Goal: Transaction & Acquisition: Purchase product/service

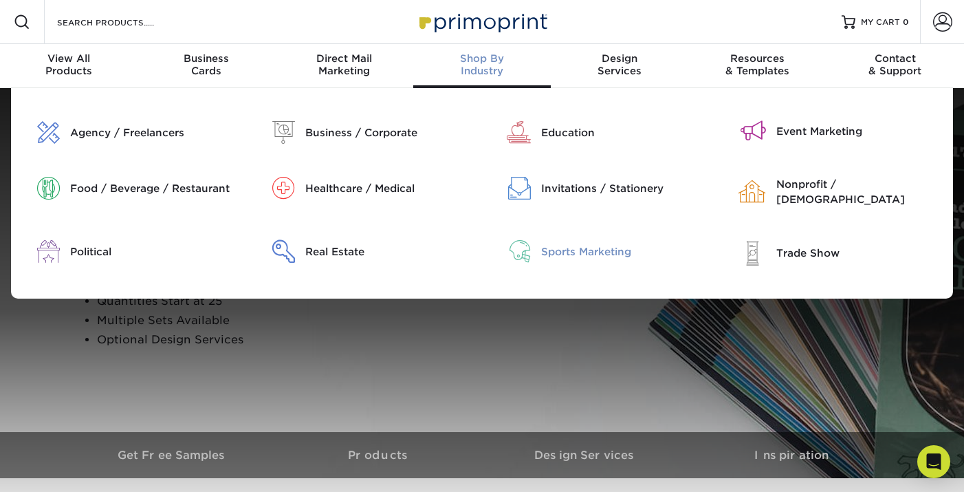
click at [572, 246] on div "Sports Marketing" at bounding box center [624, 251] width 166 height 15
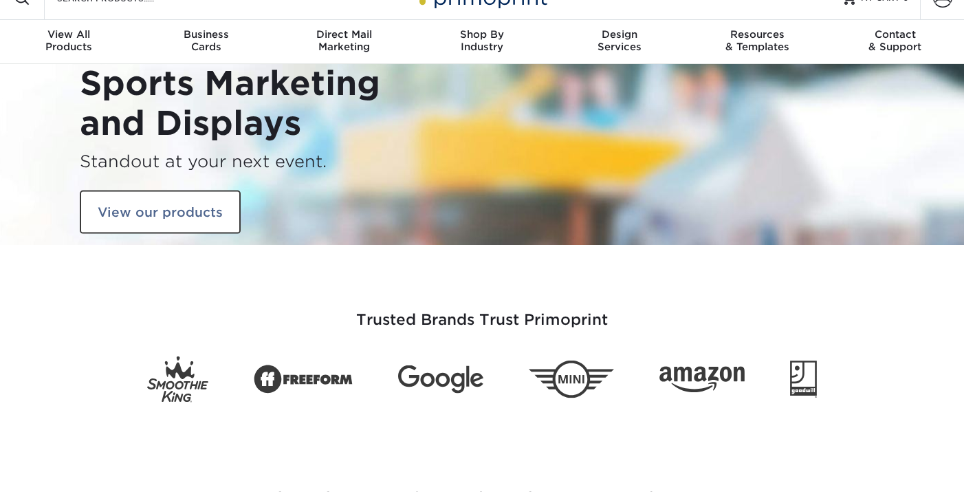
scroll to position [26, 0]
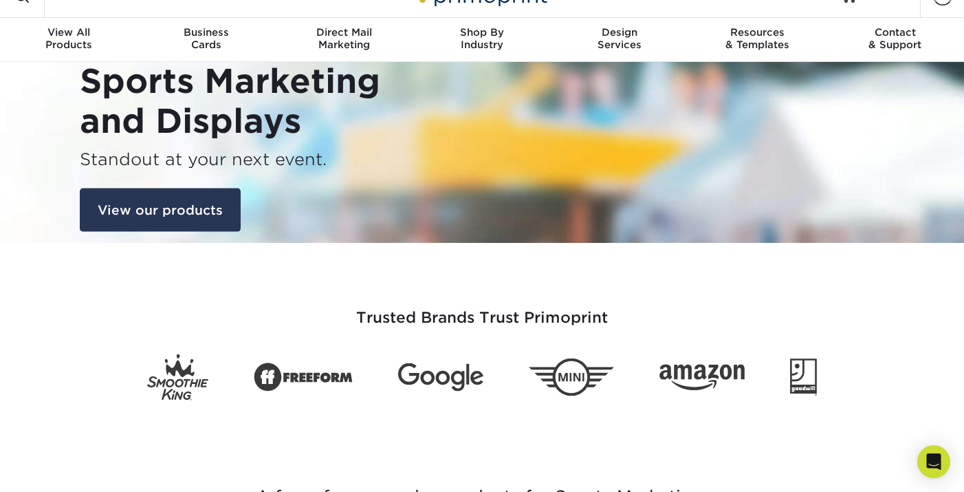
click at [204, 204] on link "View our products" at bounding box center [160, 210] width 161 height 44
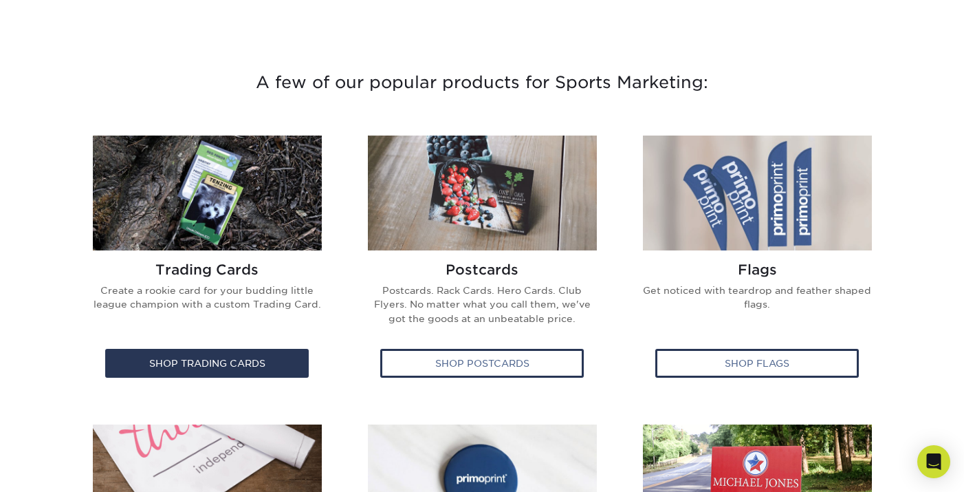
scroll to position [441, 0]
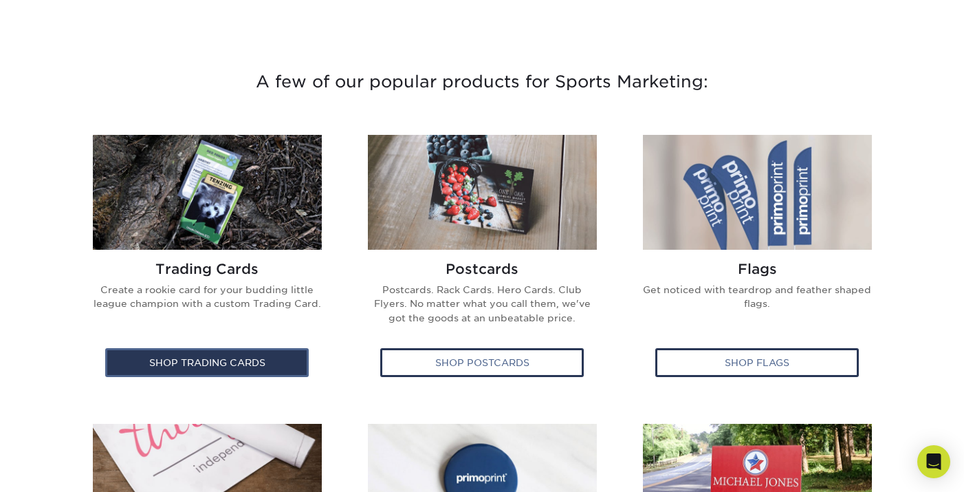
click at [226, 354] on div "Shop Trading Cards" at bounding box center [207, 362] width 204 height 29
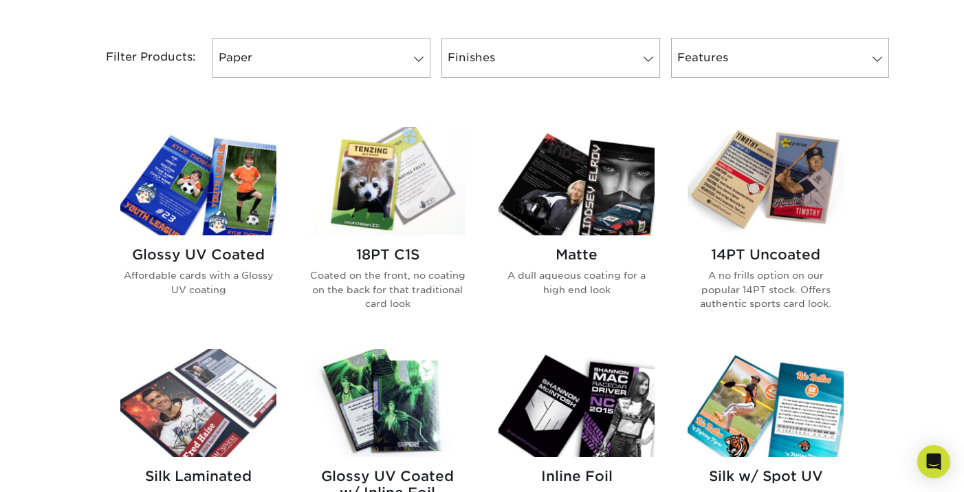
scroll to position [560, 0]
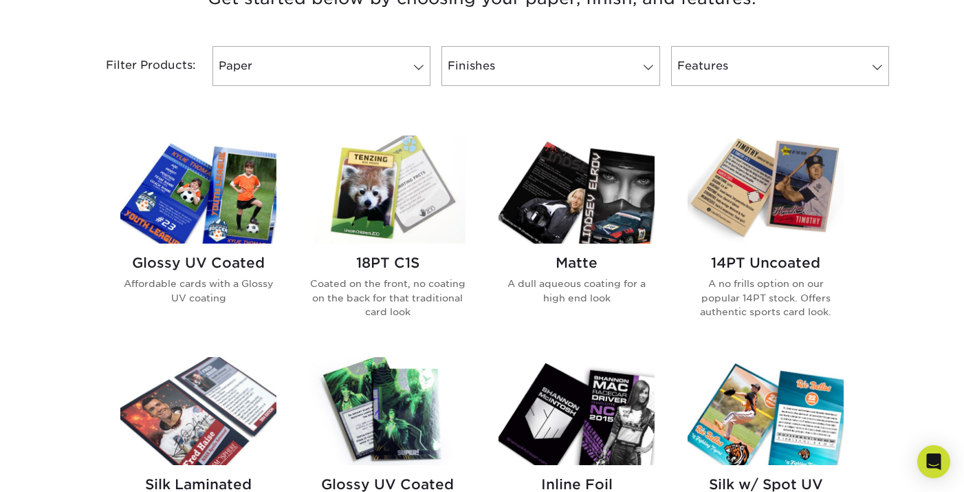
click at [224, 232] on img at bounding box center [198, 189] width 156 height 108
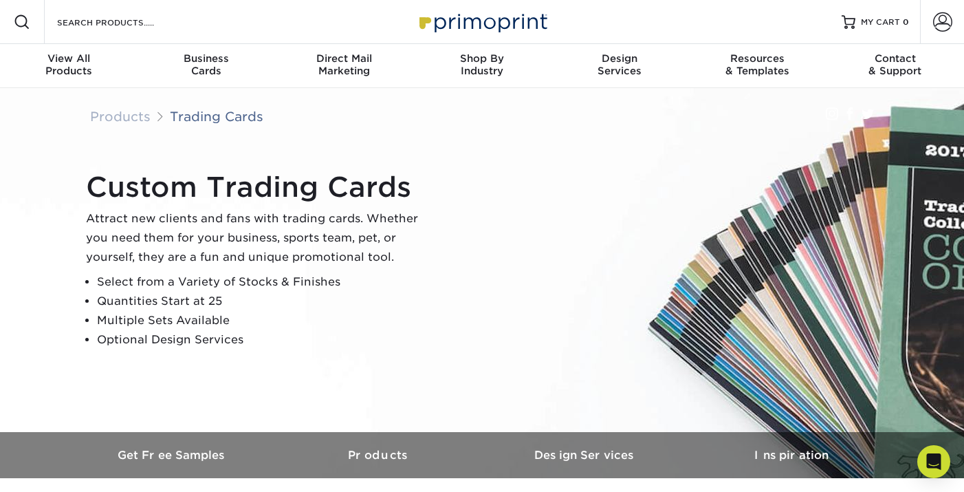
scroll to position [-1, 0]
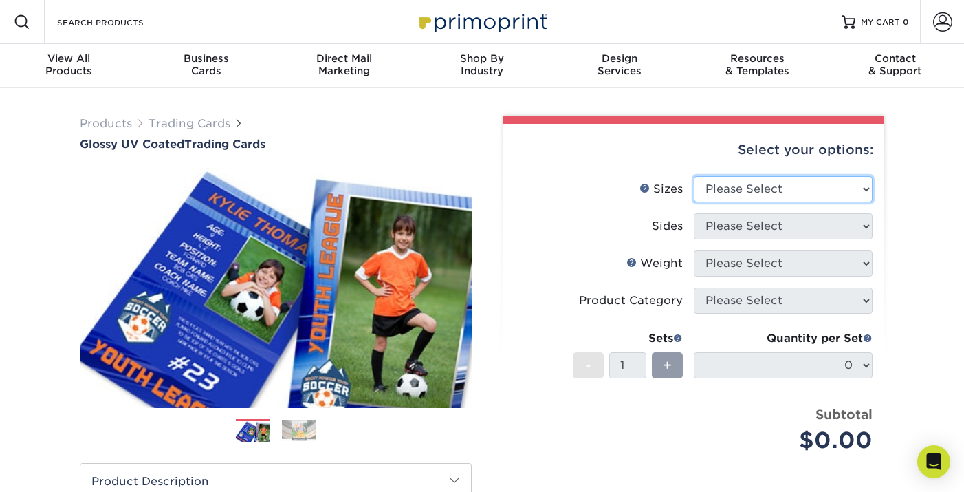
select select "2.50x3.50"
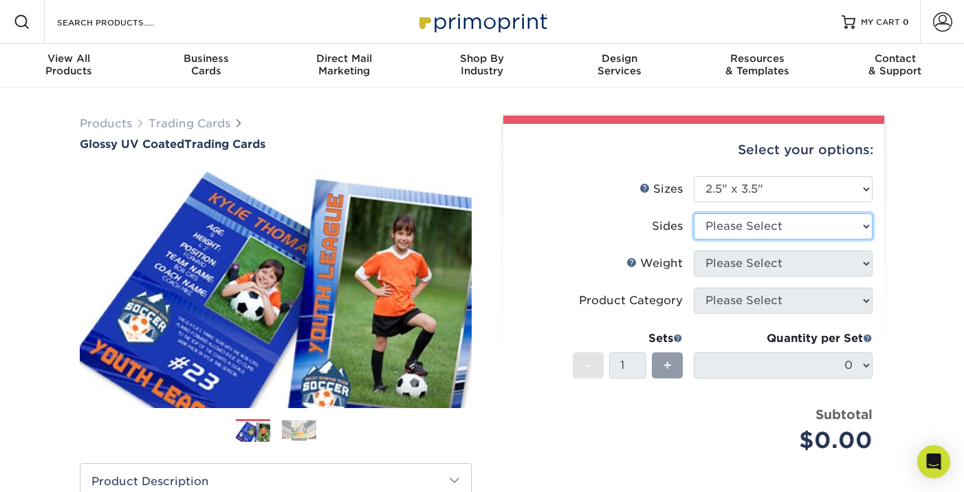
select select "13abbda7-1d64-4f25-8bb2-c179b224825d"
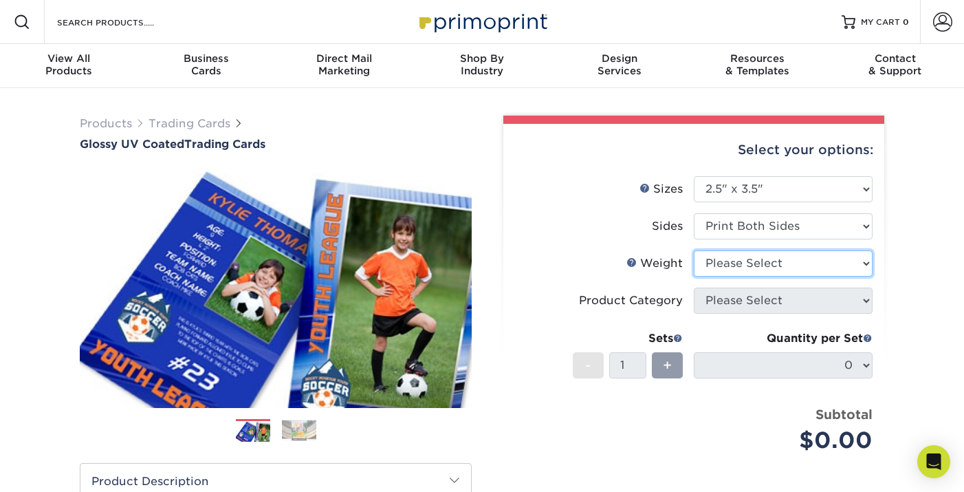
select select "14PT"
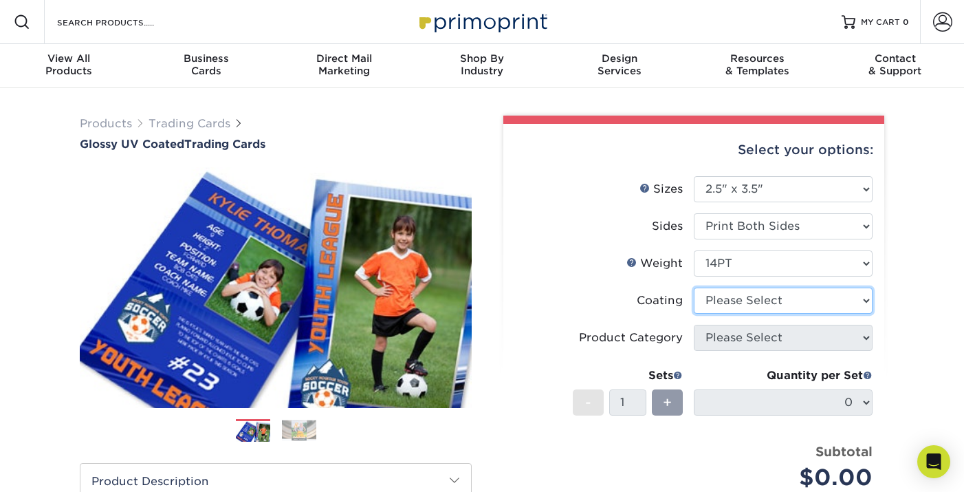
select select "ae367451-b2b8-45df-a344-0f05b6a12993"
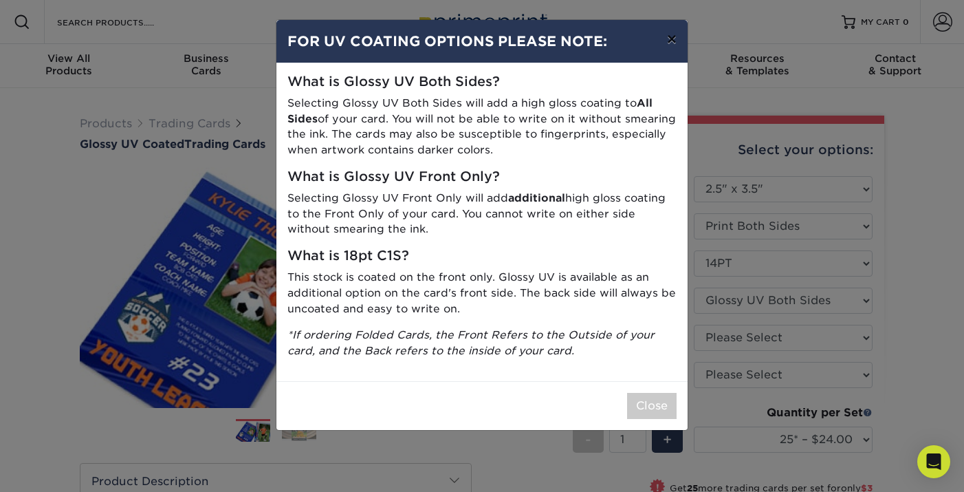
click at [675, 45] on button "×" at bounding box center [672, 39] width 32 height 39
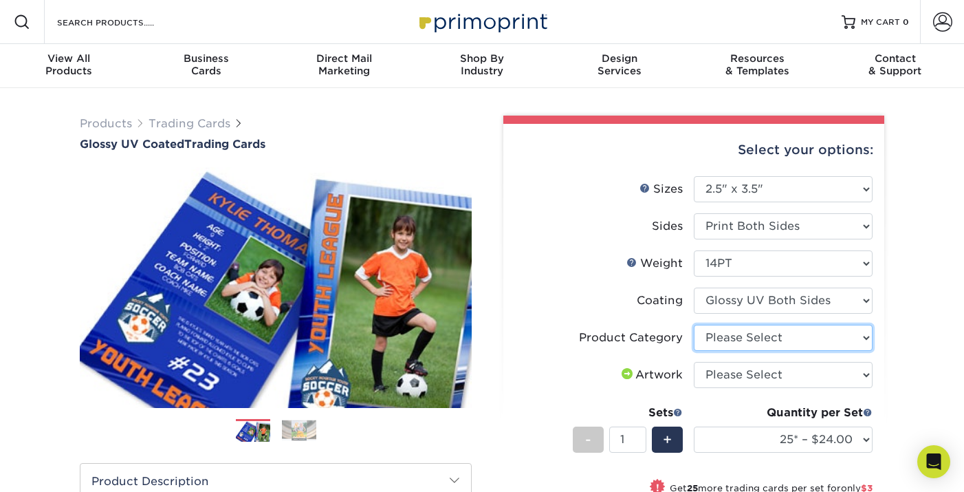
select select "c2f9bce9-36c2-409d-b101-c29d9d031e18"
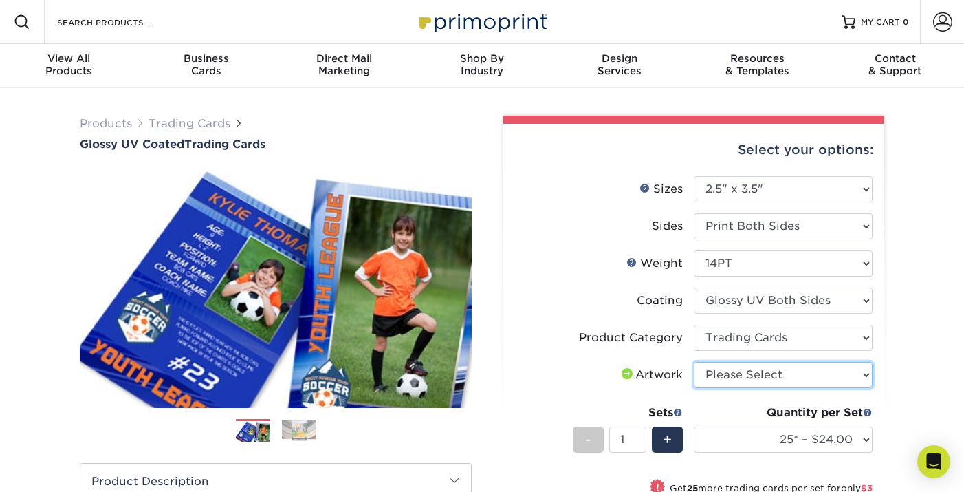
select select "upload"
